Goal: Task Accomplishment & Management: Use online tool/utility

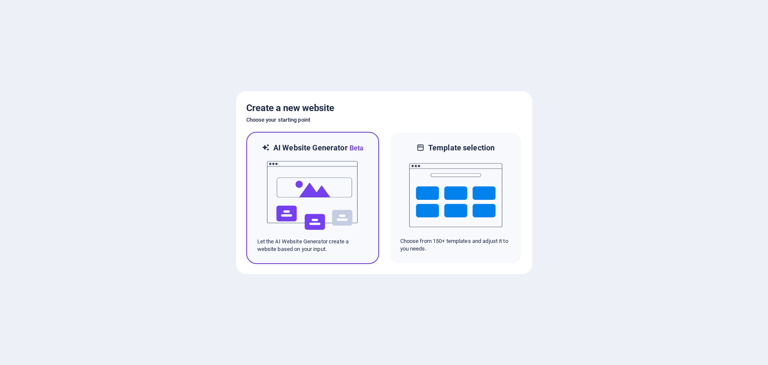
click at [355, 225] on img at bounding box center [312, 196] width 93 height 85
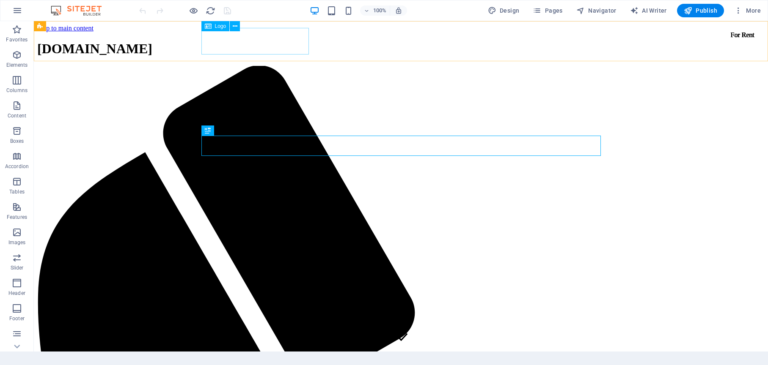
click at [216, 29] on span "Logo" at bounding box center [220, 26] width 11 height 5
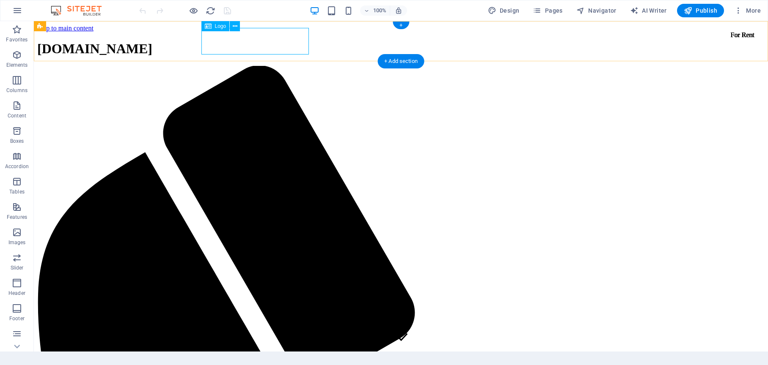
click at [152, 44] on span "[DOMAIN_NAME]" at bounding box center [94, 48] width 115 height 15
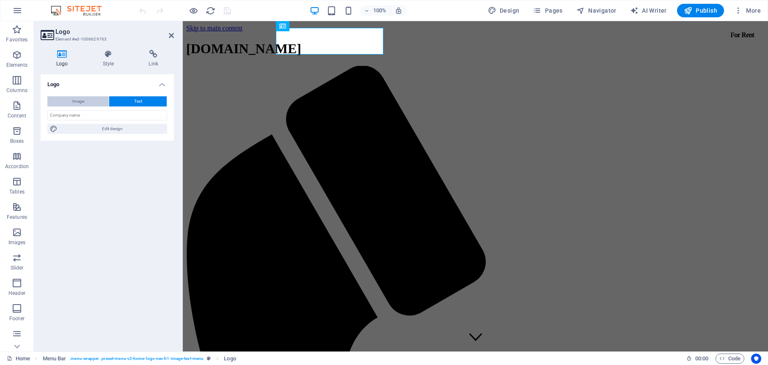
click at [84, 101] on button "Image" at bounding box center [77, 101] width 61 height 10
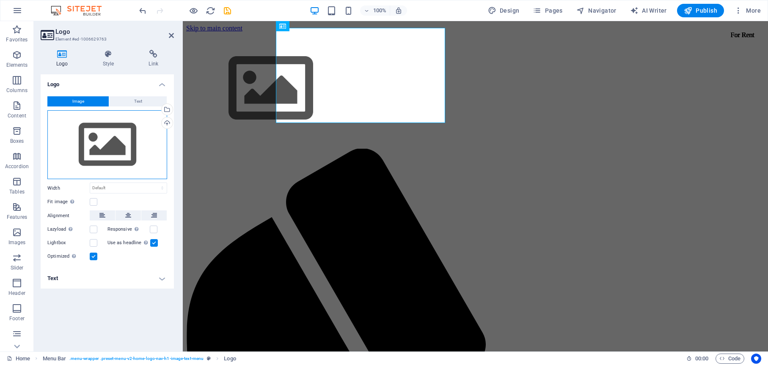
click at [95, 150] on div "Drag files here, click to choose files or select files from Files or our free s…" at bounding box center [107, 144] width 120 height 69
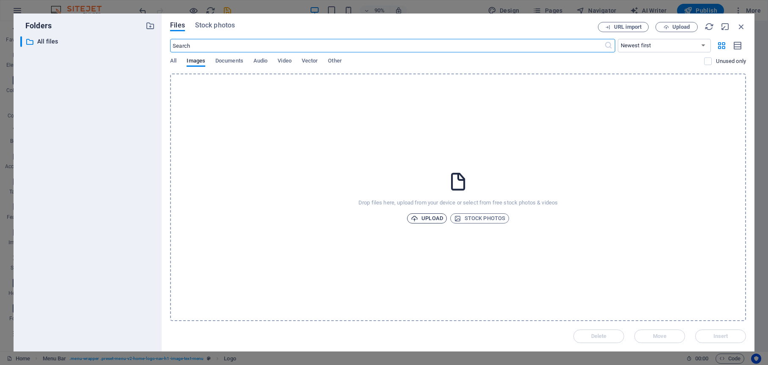
click at [430, 220] on span "Upload" at bounding box center [427, 219] width 32 height 10
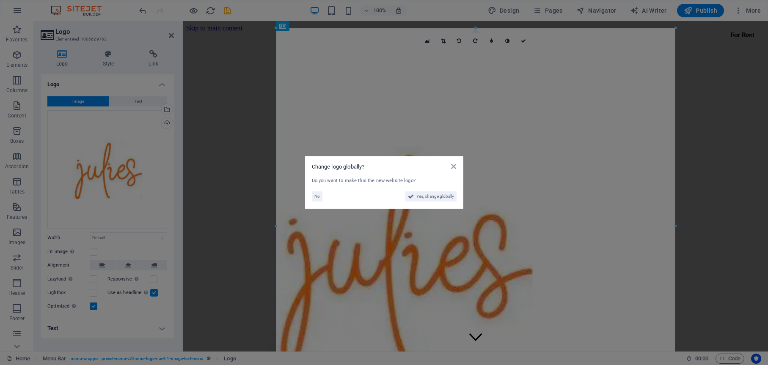
click at [141, 228] on aside "Change logo globally? Do you want to make this the new website logo? No Yes, ch…" at bounding box center [384, 182] width 768 height 365
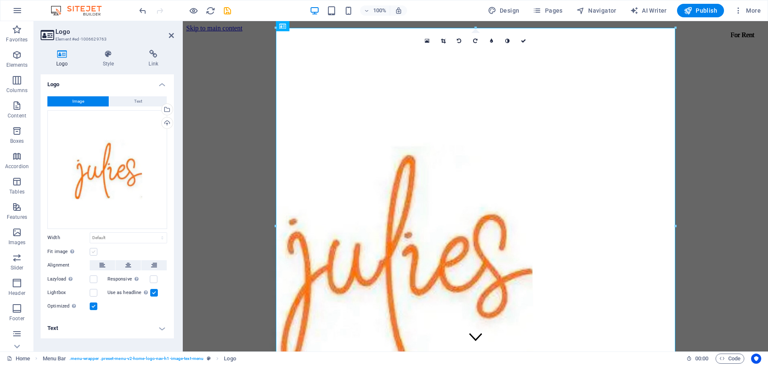
click at [93, 252] on label at bounding box center [94, 252] width 8 height 8
click at [0, 0] on input "Fit image Automatically fit image to a fixed width and height" at bounding box center [0, 0] width 0 height 0
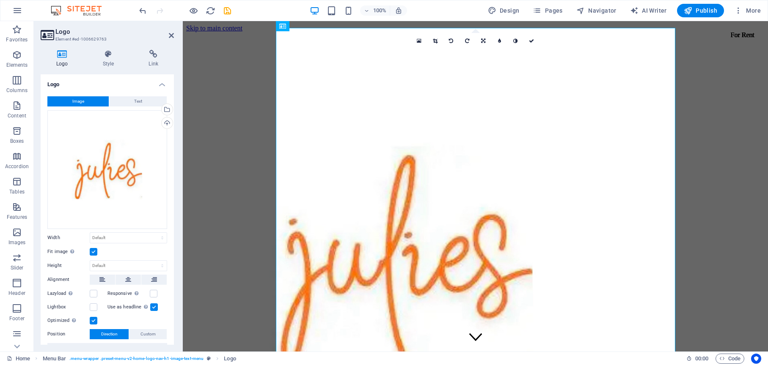
click at [92, 249] on label at bounding box center [94, 252] width 8 height 8
click at [0, 0] on input "Fit image Automatically fit image to a fixed width and height" at bounding box center [0, 0] width 0 height 0
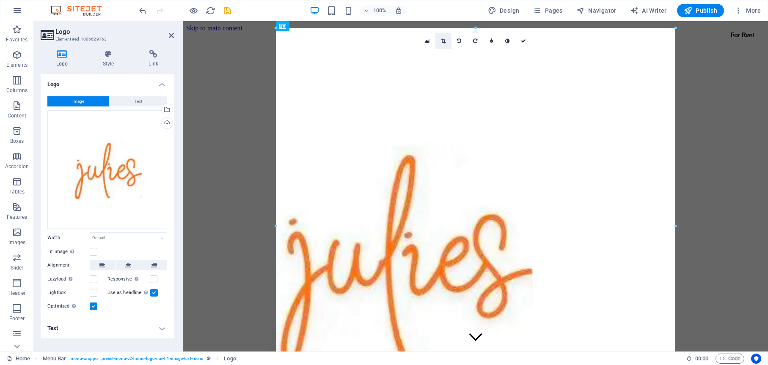
click at [441, 43] on icon at bounding box center [443, 40] width 5 height 5
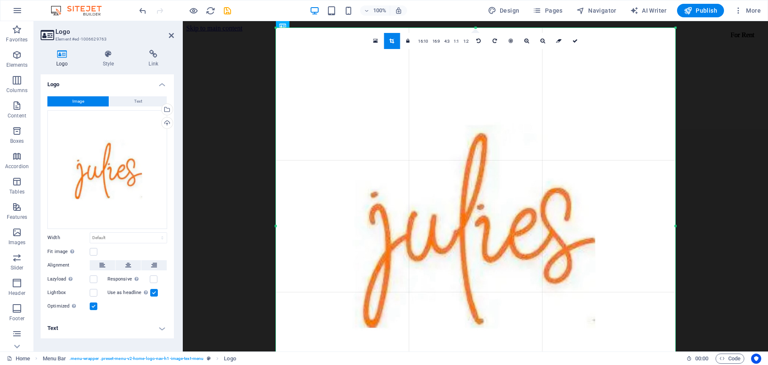
click at [308, 93] on div at bounding box center [475, 226] width 399 height 397
click at [93, 281] on label at bounding box center [94, 280] width 8 height 8
click at [0, 0] on input "Lazyload Loading images after the page loads improves page speed." at bounding box center [0, 0] width 0 height 0
click at [711, 14] on span "Publish" at bounding box center [700, 10] width 33 height 8
checkbox input "false"
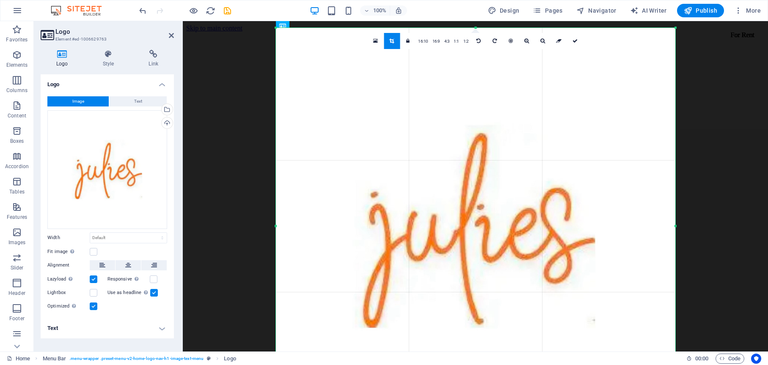
checkbox input "false"
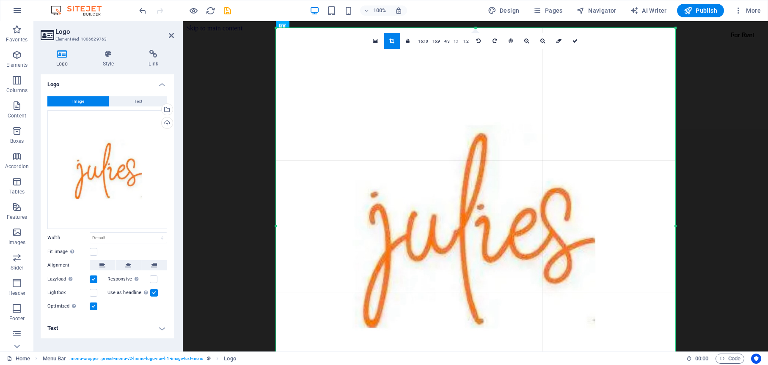
checkbox input "false"
